Goal: Task Accomplishment & Management: Use online tool/utility

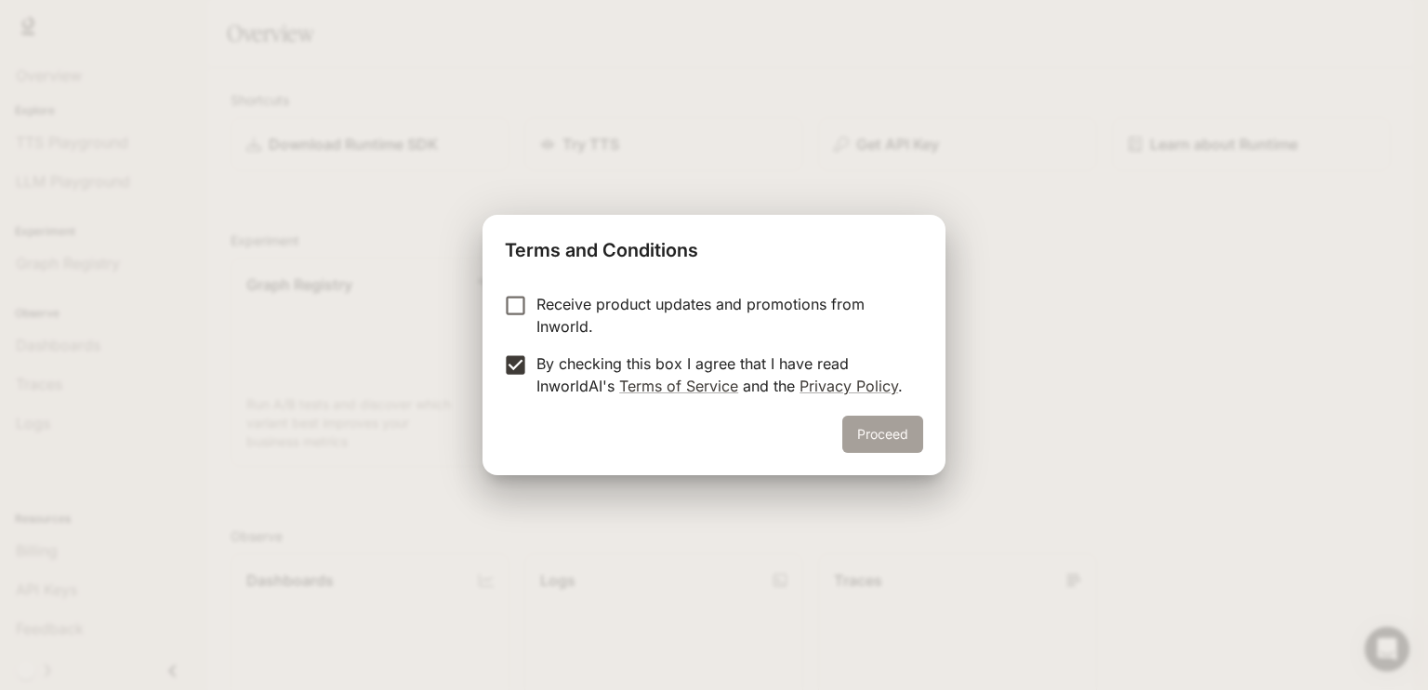
click at [882, 444] on button "Proceed" at bounding box center [882, 434] width 81 height 37
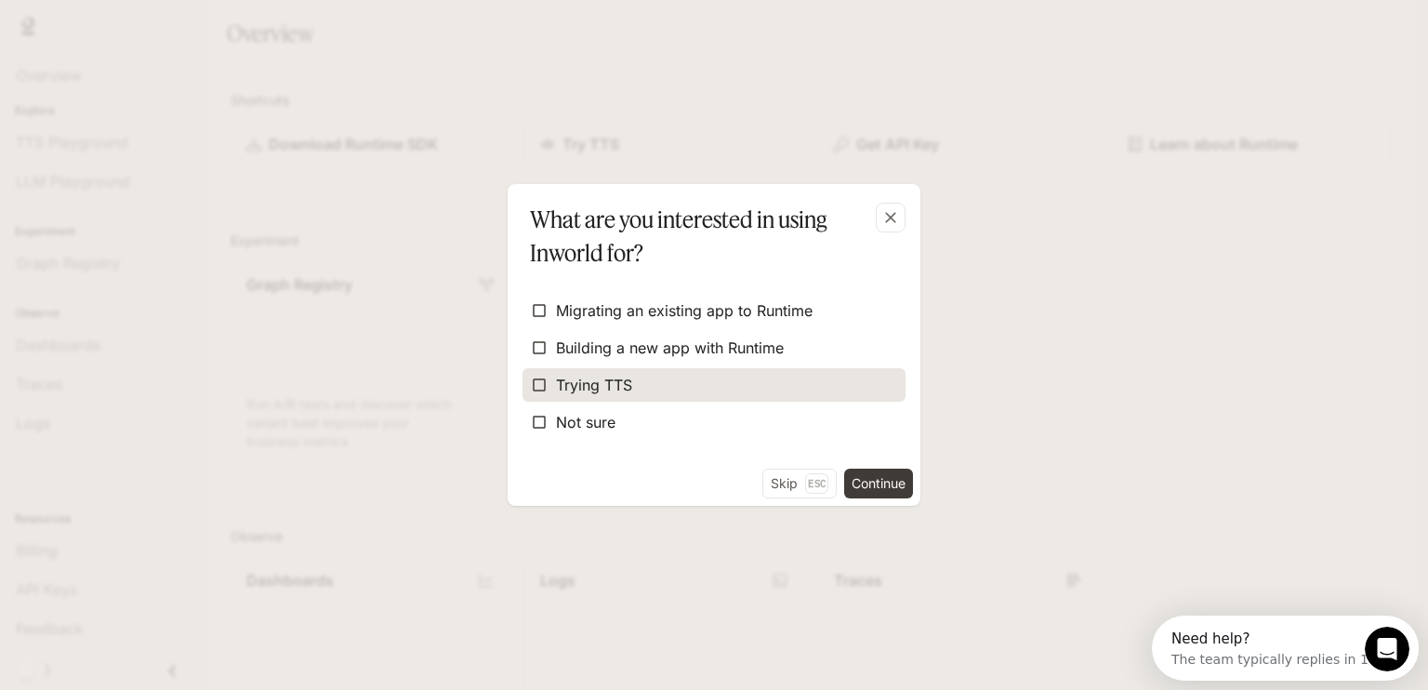
click at [595, 378] on span "Trying TTS" at bounding box center [594, 385] width 76 height 22
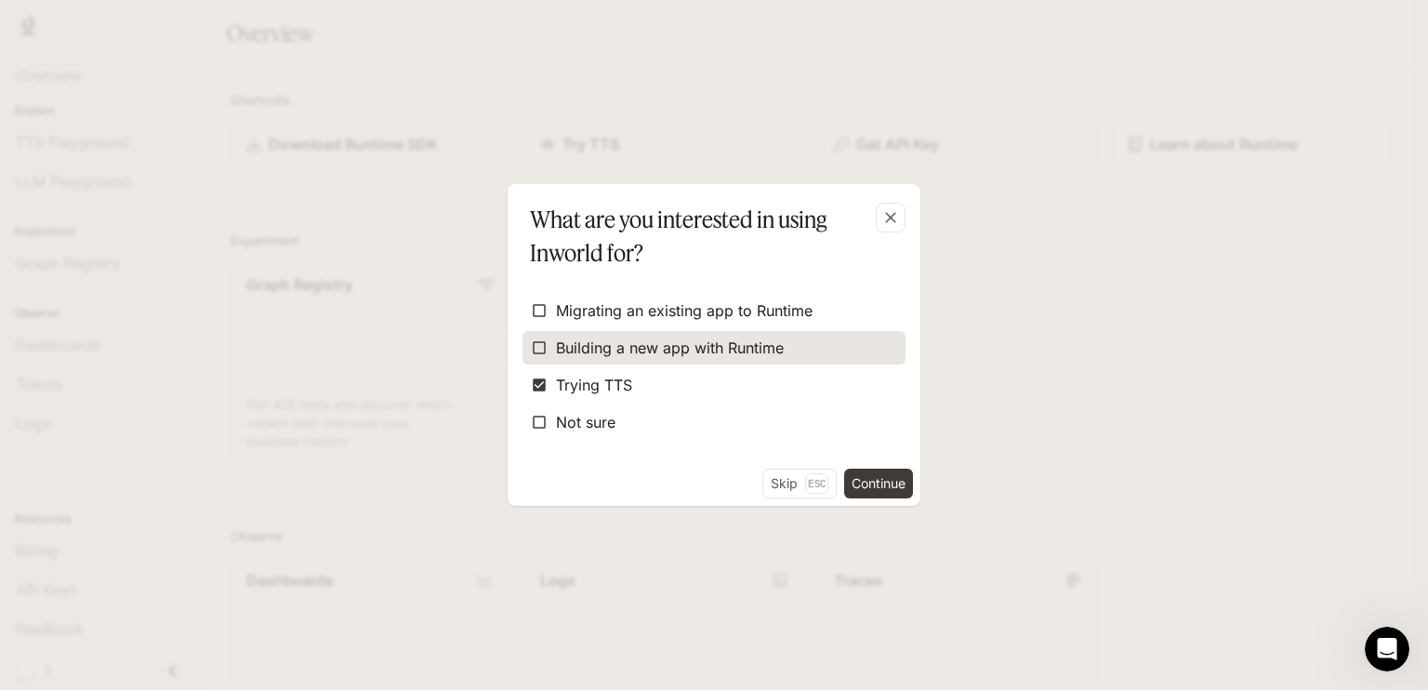
click at [603, 341] on span "Building a new app with Runtime" at bounding box center [670, 348] width 228 height 22
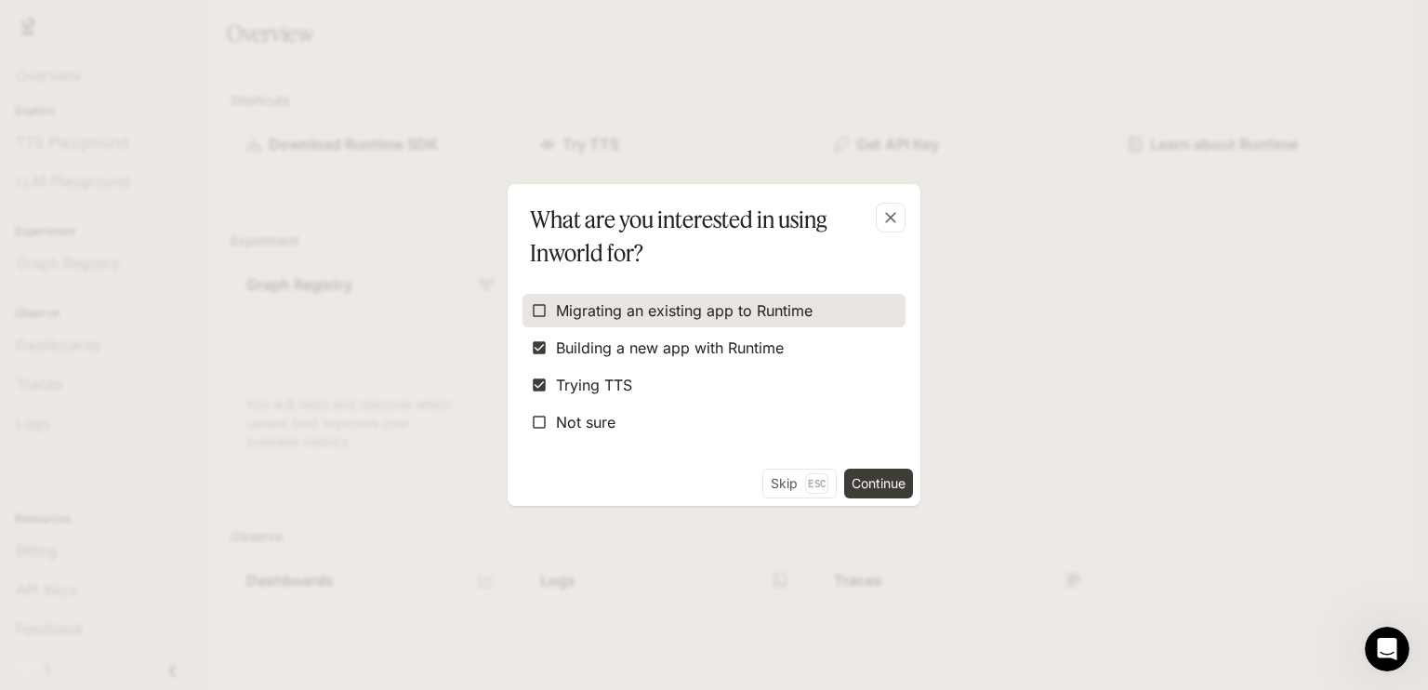
click at [596, 314] on span "Migrating an existing app to Runtime" at bounding box center [684, 310] width 257 height 22
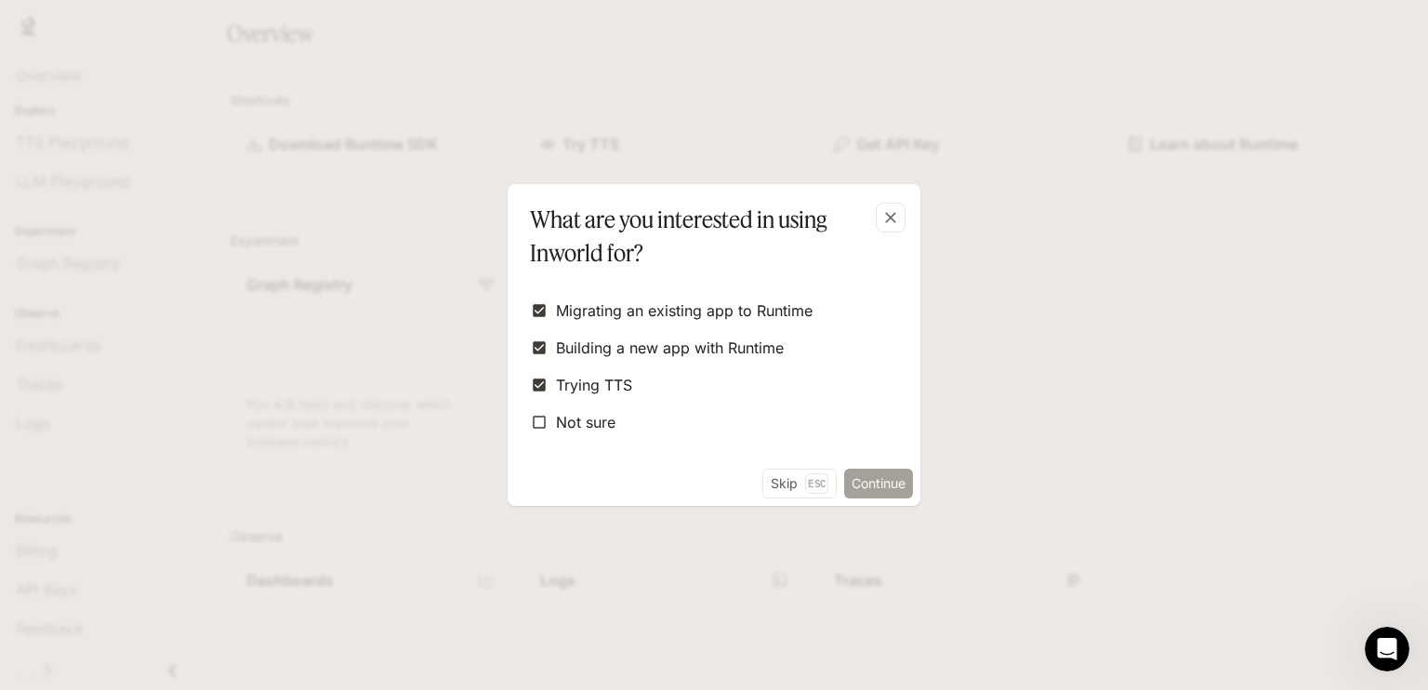
click at [848, 483] on button "Continue" at bounding box center [878, 484] width 69 height 30
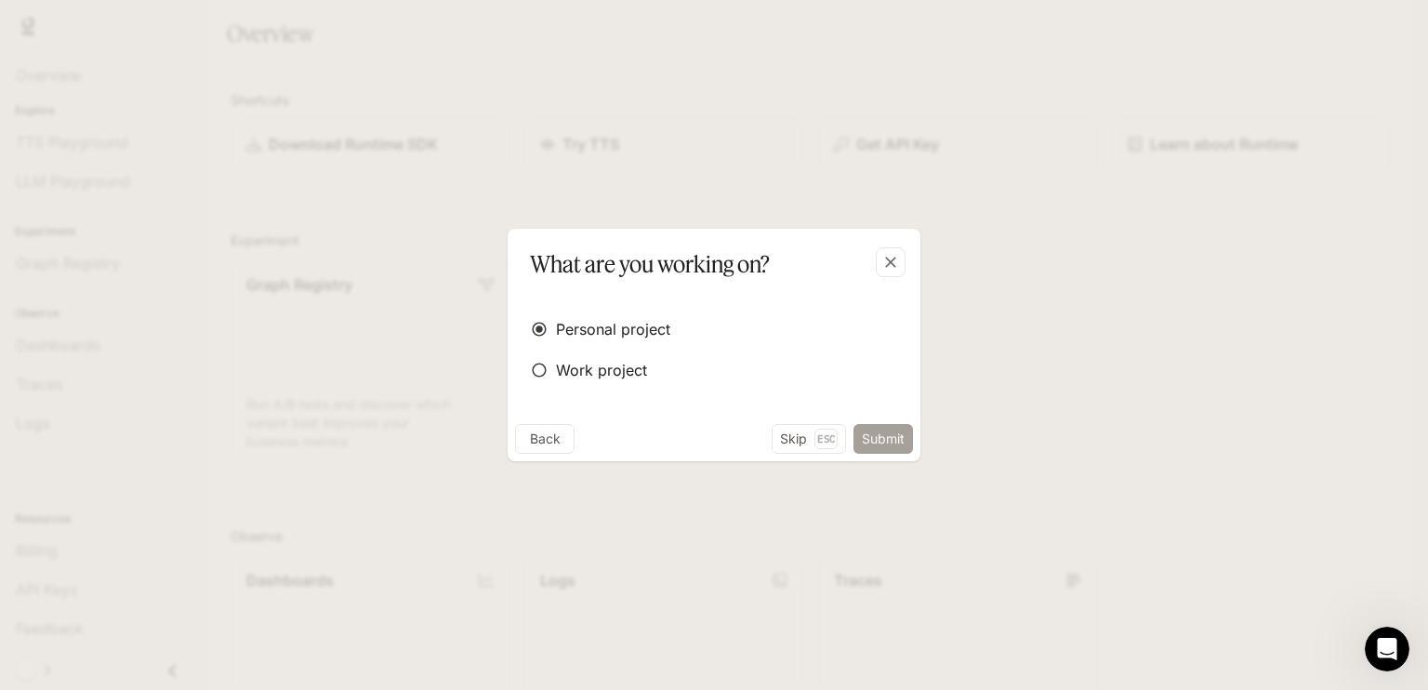
click at [889, 427] on button "Submit" at bounding box center [884, 439] width 60 height 30
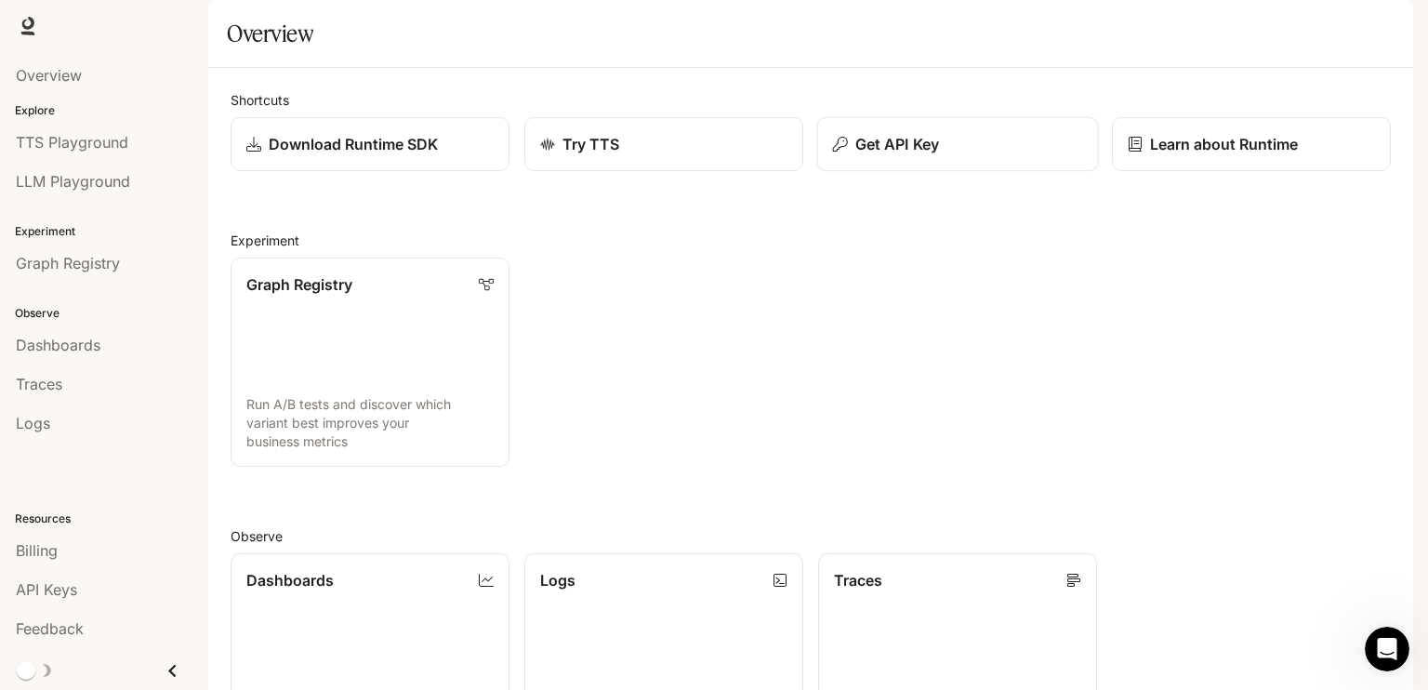
click at [902, 172] on button "Get API Key" at bounding box center [958, 144] width 282 height 55
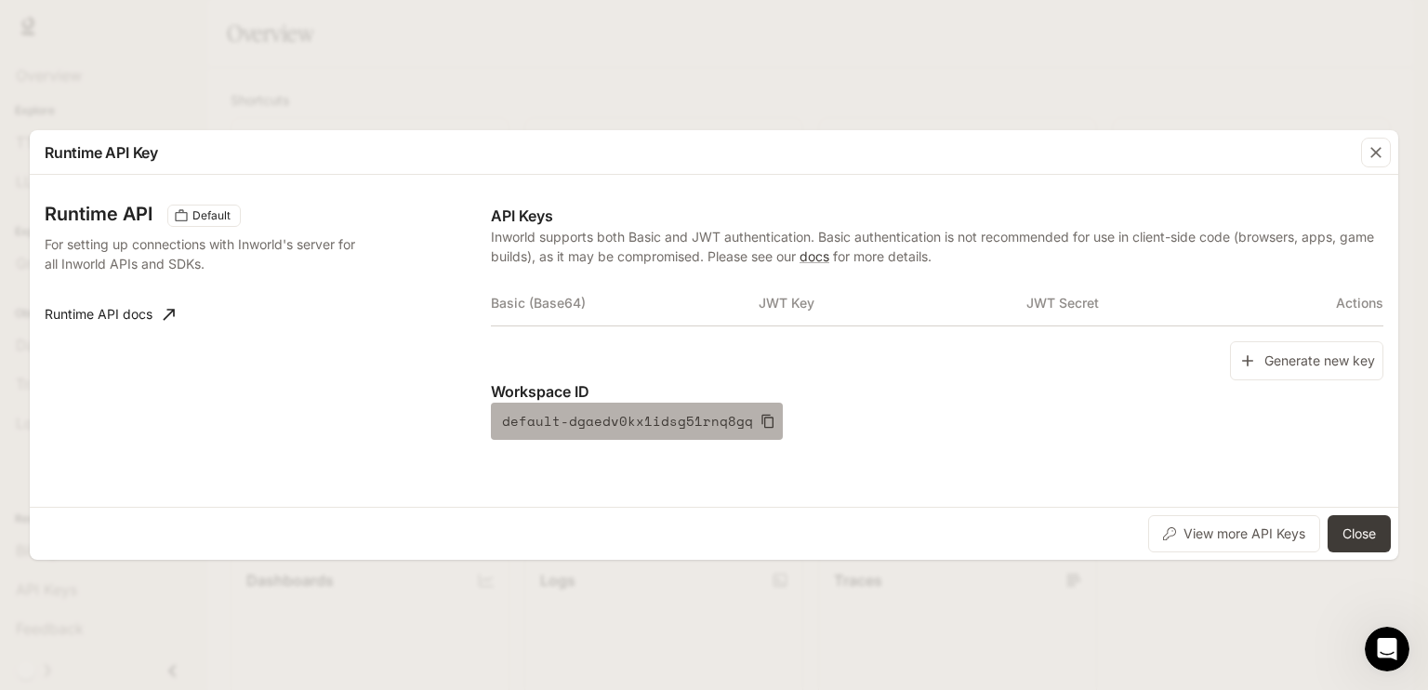
click at [761, 423] on icon "button" at bounding box center [768, 421] width 15 height 15
click at [761, 414] on icon "button" at bounding box center [768, 421] width 15 height 15
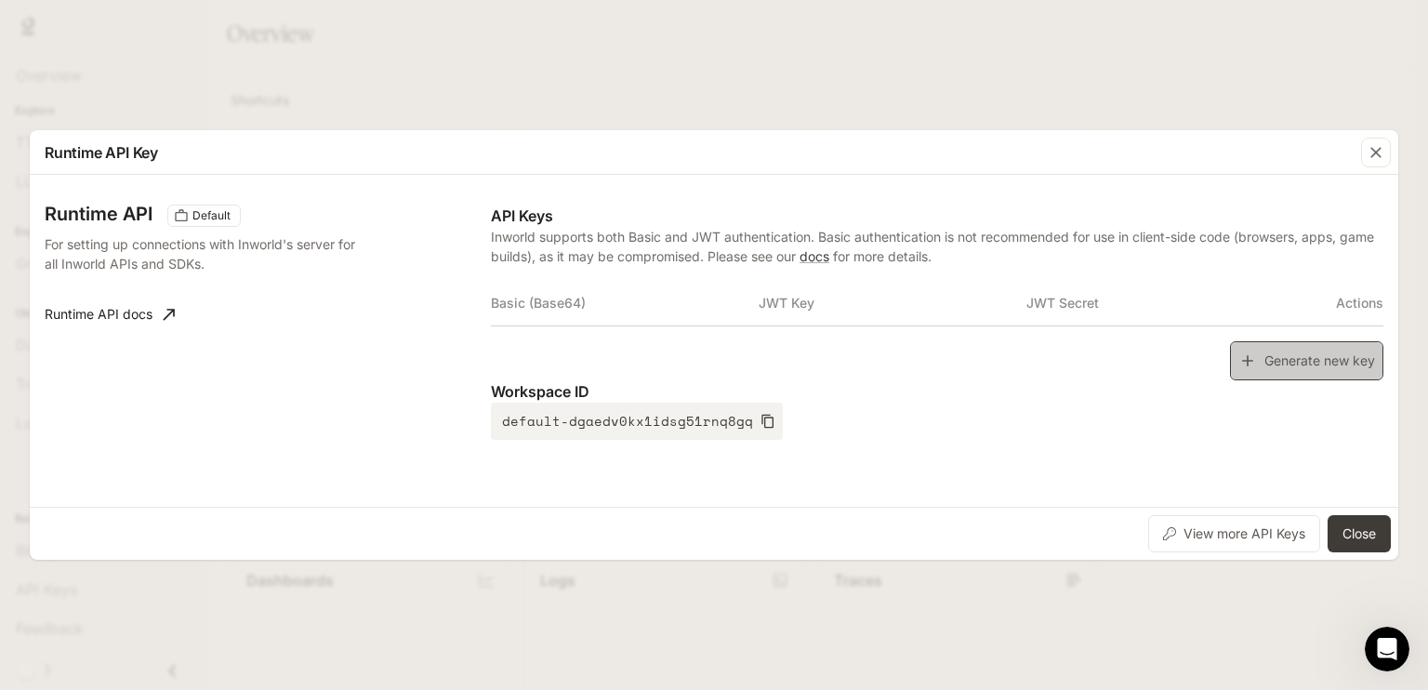
click at [1287, 351] on button "Generate new key" at bounding box center [1306, 361] width 153 height 40
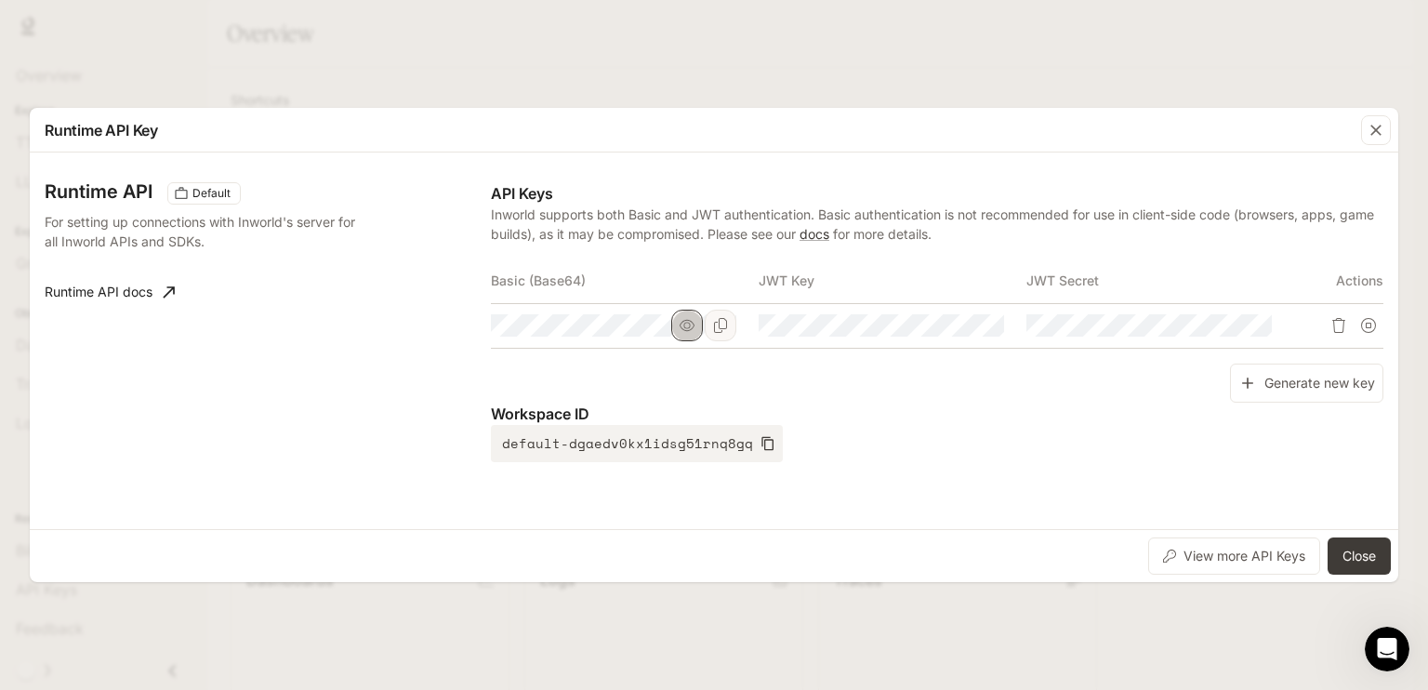
click at [688, 330] on icon "button" at bounding box center [687, 325] width 15 height 15
click at [720, 323] on icon "Copy Basic (Base64)" at bounding box center [720, 325] width 15 height 15
